Goal: Task Accomplishment & Management: Use online tool/utility

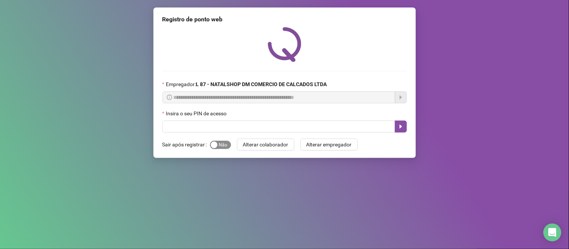
click at [230, 146] on span "Sim Não" at bounding box center [220, 145] width 21 height 8
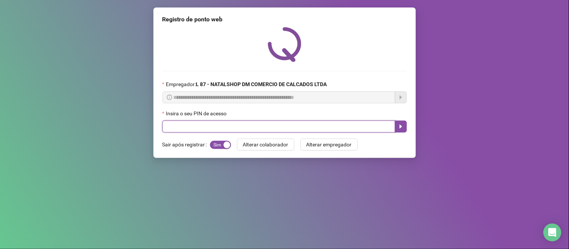
click at [227, 131] on input "text" at bounding box center [278, 127] width 233 height 12
type input "*****"
click at [402, 129] on icon "caret-right" at bounding box center [401, 127] width 6 height 6
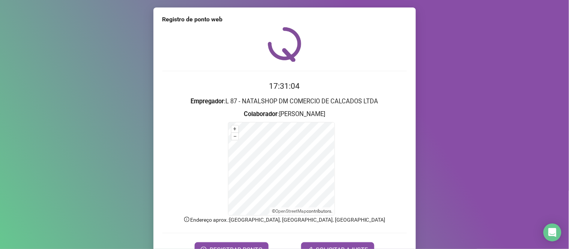
scroll to position [40, 0]
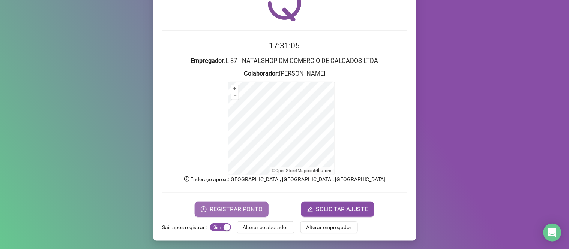
click at [233, 210] on span "REGISTRAR PONTO" at bounding box center [235, 209] width 53 height 9
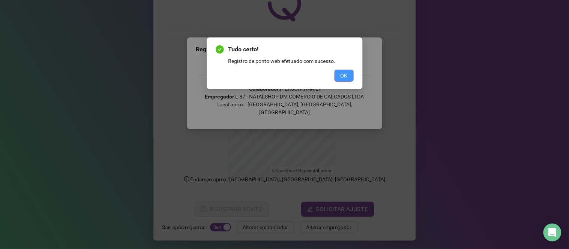
click at [343, 78] on span "OK" at bounding box center [343, 76] width 7 height 8
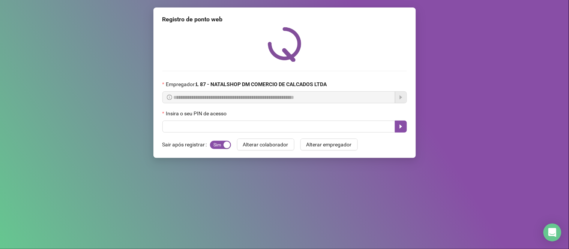
scroll to position [0, 0]
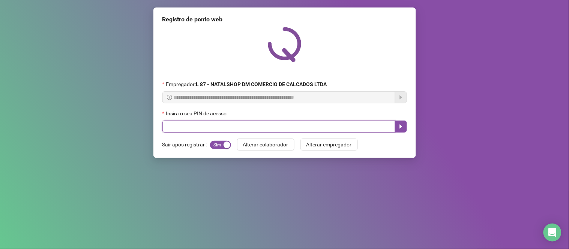
drag, startPoint x: 0, startPoint y: 0, endPoint x: 185, endPoint y: 130, distance: 225.9
click at [185, 130] on input "text" at bounding box center [278, 127] width 233 height 12
type input "*****"
click at [404, 125] on button "button" at bounding box center [401, 127] width 12 height 12
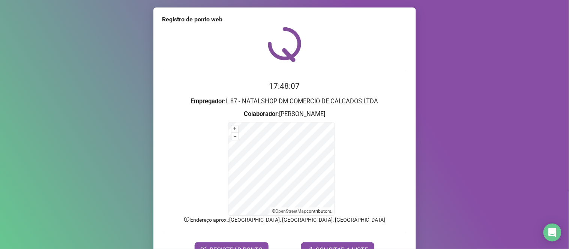
scroll to position [40, 0]
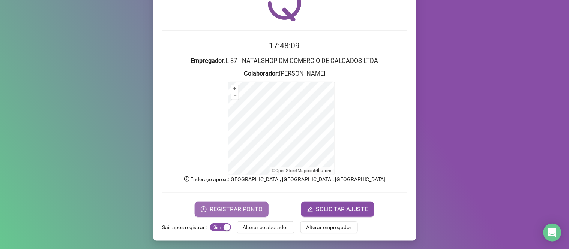
click at [218, 210] on span "REGISTRAR PONTO" at bounding box center [235, 209] width 53 height 9
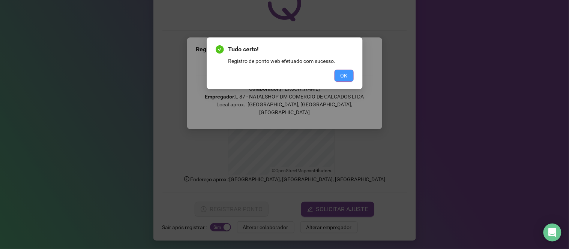
click at [344, 72] on span "OK" at bounding box center [343, 76] width 7 height 8
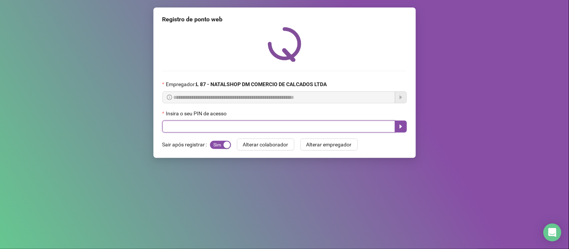
click at [260, 130] on input "text" at bounding box center [278, 127] width 233 height 12
type input "*****"
click at [403, 124] on button "button" at bounding box center [401, 127] width 12 height 12
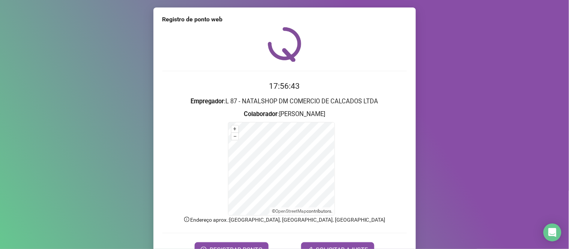
scroll to position [40, 0]
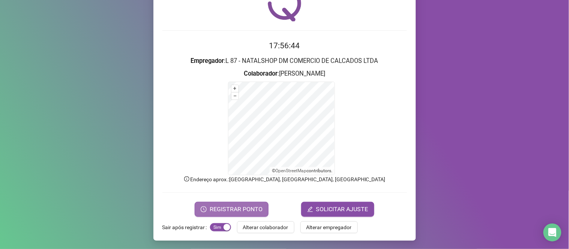
click at [235, 203] on button "REGISTRAR PONTO" at bounding box center [231, 209] width 74 height 15
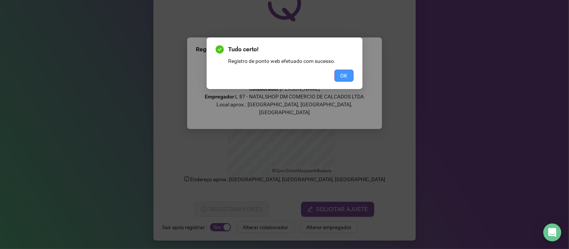
click at [339, 73] on button "OK" at bounding box center [343, 76] width 19 height 12
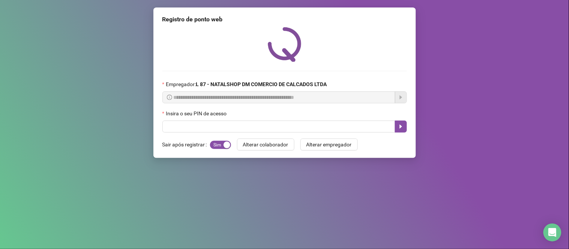
scroll to position [0, 0]
